Goal: Find specific page/section: Find specific page/section

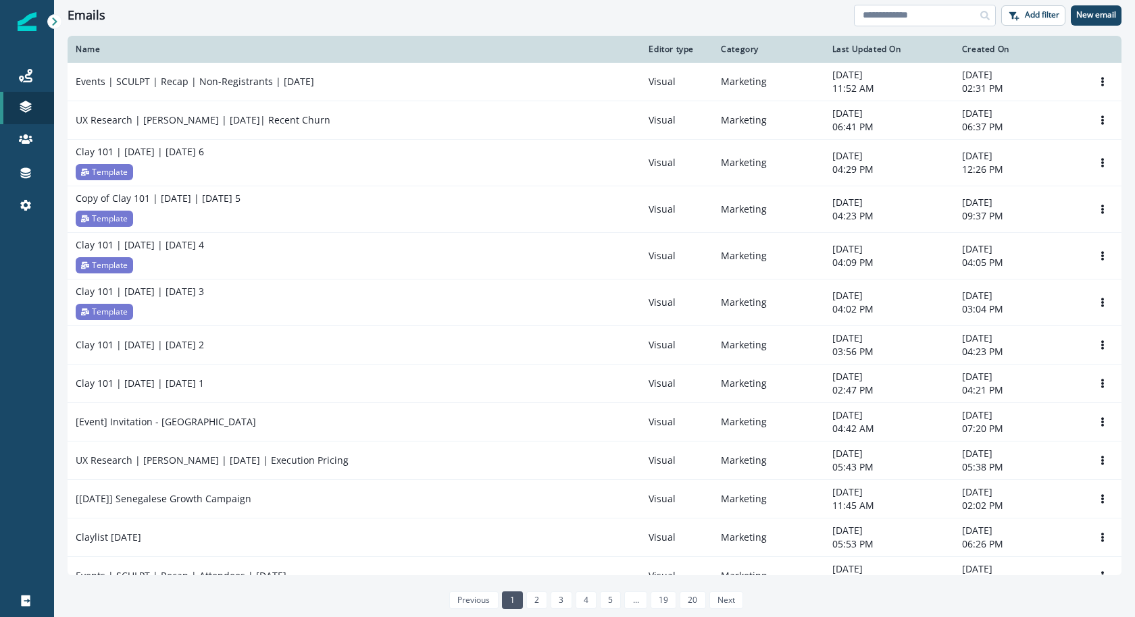
click at [881, 25] on input at bounding box center [925, 16] width 142 height 22
type input "******"
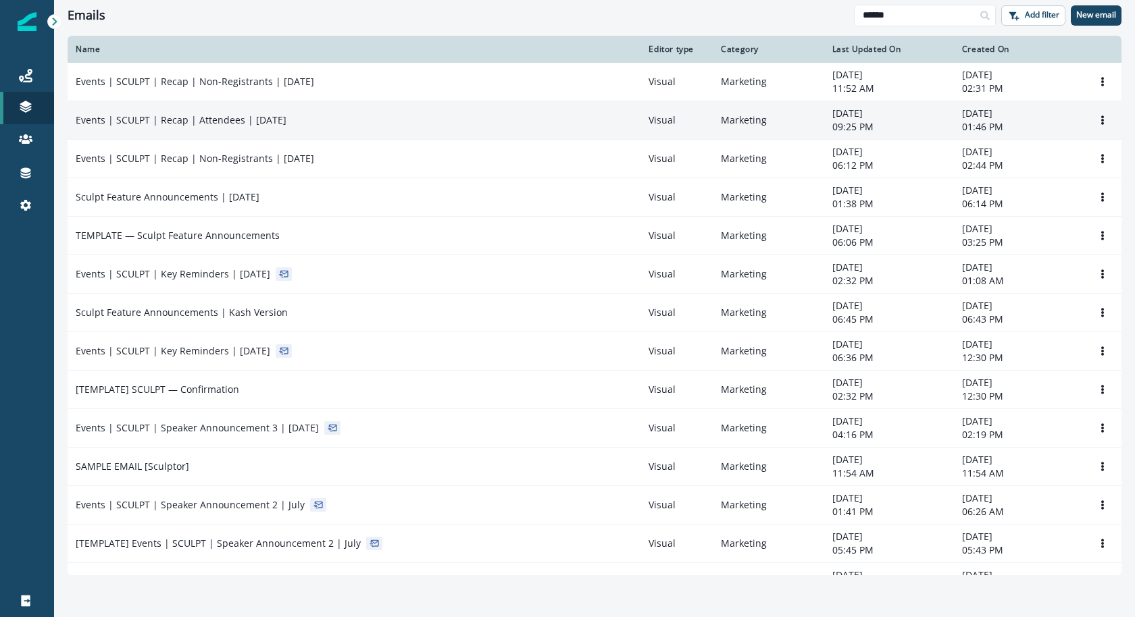
click at [352, 128] on td "Events | SCULPT | Recap | Attendees | [DATE]" at bounding box center [354, 120] width 573 height 39
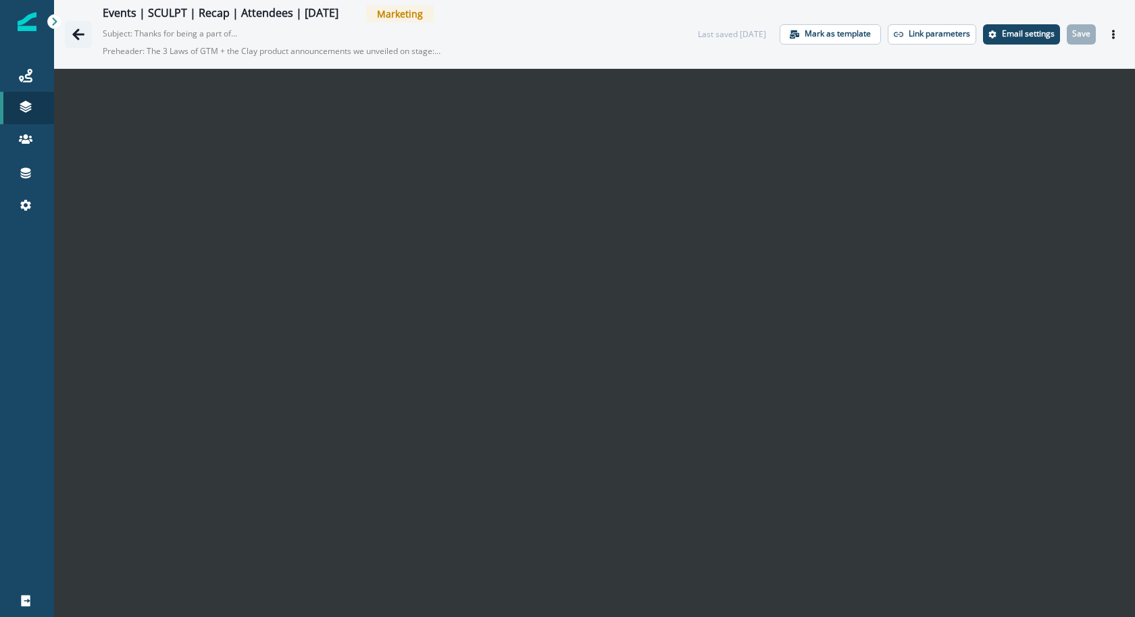
click at [75, 36] on icon "Go back" at bounding box center [78, 33] width 12 height 11
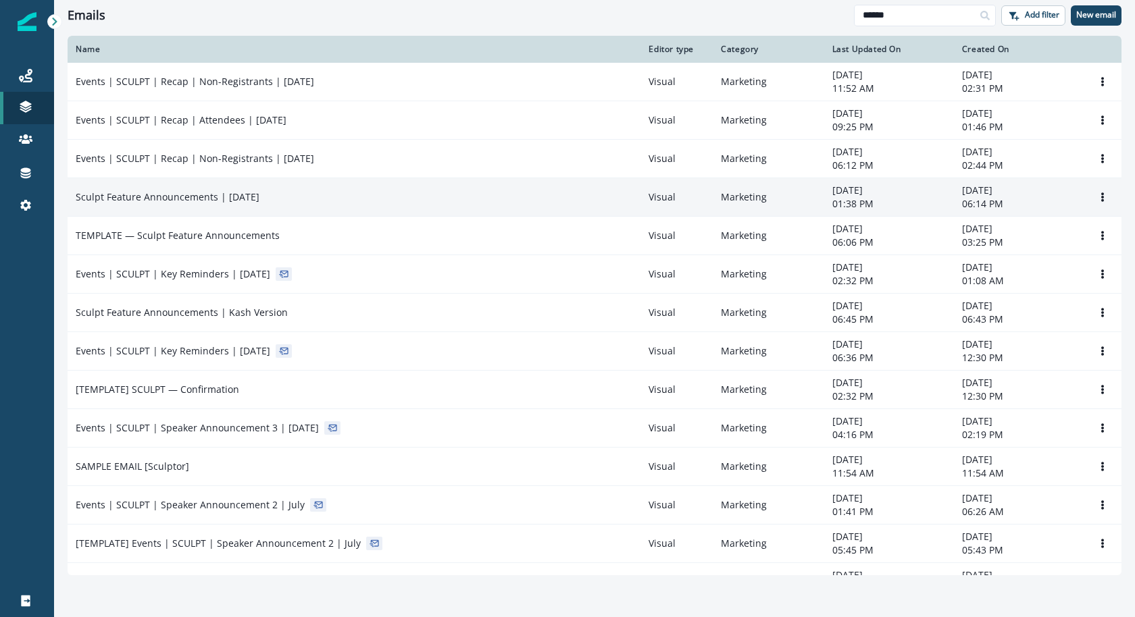
click at [375, 191] on div "Sculpt Feature Announcements | [DATE]" at bounding box center [354, 198] width 557 height 14
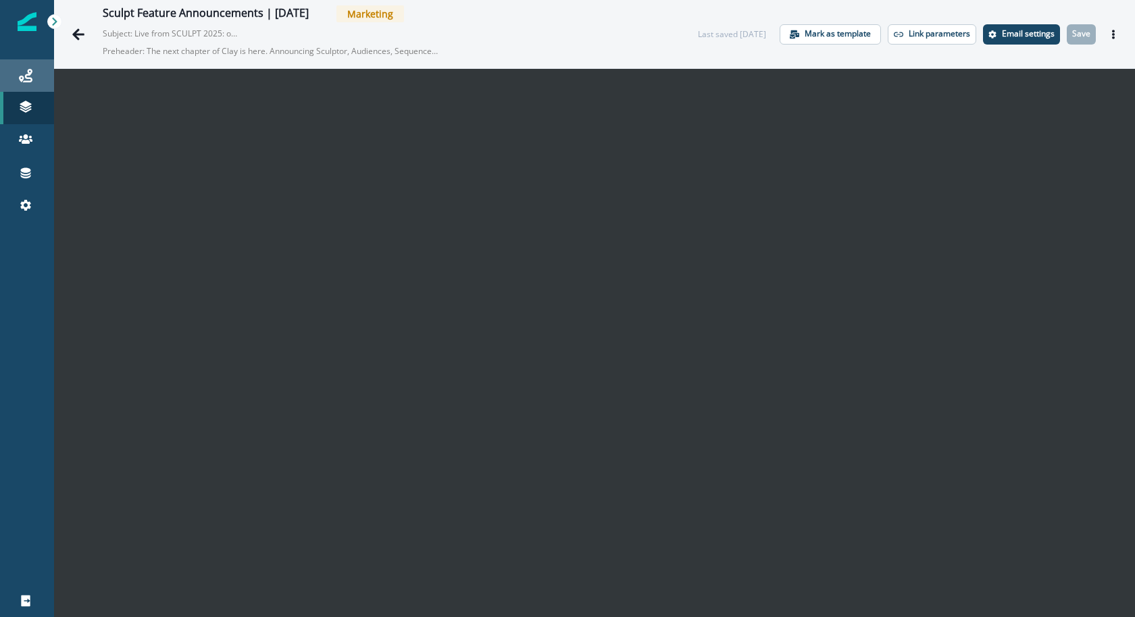
click at [36, 74] on div "Journeys" at bounding box center [26, 76] width 43 height 16
